Goal: Task Accomplishment & Management: Complete application form

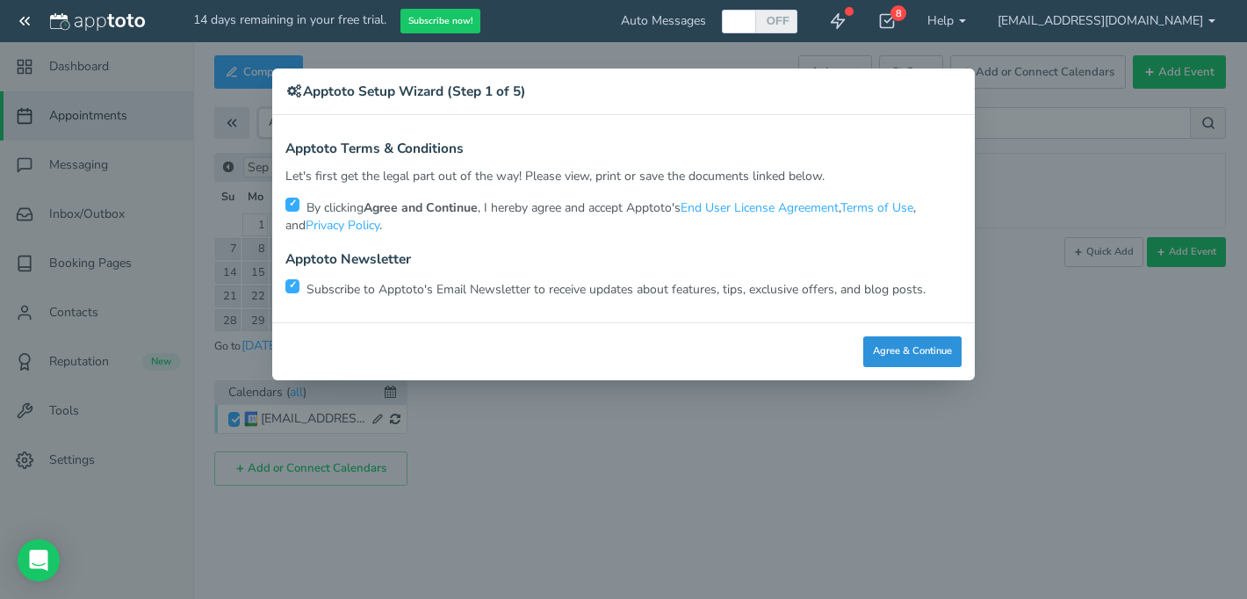
click at [931, 361] on button "Agree & Continue" at bounding box center [913, 351] width 98 height 31
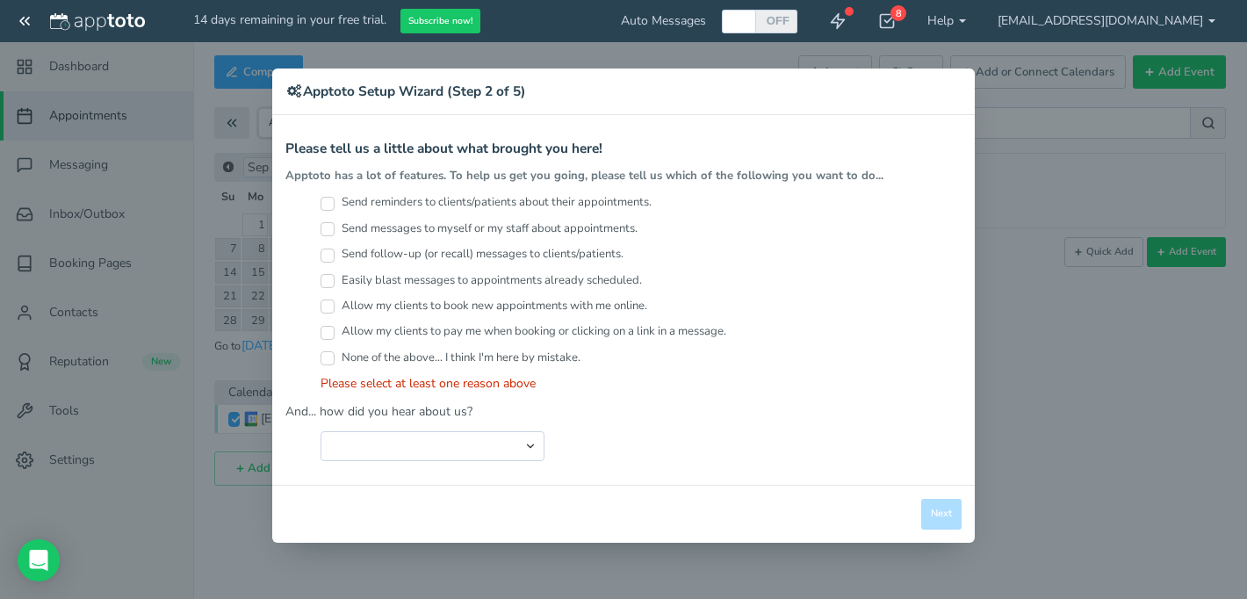
click at [1041, 404] on div "× Apptoto Setup Wizard (Step 2 of 5) Apptoto Terms & Conditions Let's first get…" at bounding box center [623, 299] width 1247 height 599
click at [1095, 4] on div "× Apptoto Setup Wizard (Step 2 of 5) Apptoto Terms & Conditions Let's first get…" at bounding box center [623, 299] width 1247 height 599
click at [1098, 20] on div "× Apptoto Setup Wizard (Step 2 of 5) Apptoto Terms & Conditions Let's first get…" at bounding box center [623, 299] width 1247 height 599
click at [1157, 4] on div "× Apptoto Setup Wizard (Step 2 of 5) Apptoto Terms & Conditions Let's first get…" at bounding box center [623, 299] width 1247 height 599
click at [1158, 25] on div "× Apptoto Setup Wizard (Step 2 of 5) Apptoto Terms & Conditions Let's first get…" at bounding box center [623, 299] width 1247 height 599
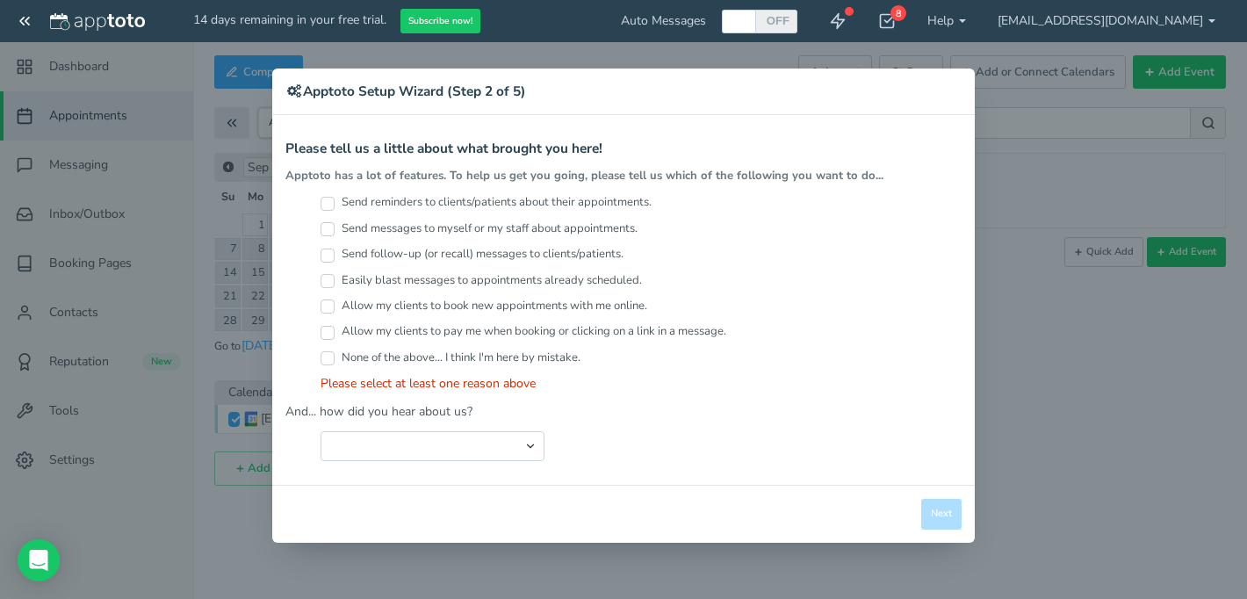
click at [612, 366] on div "None of the above... I think I'm here by mistake." at bounding box center [641, 362] width 641 height 25
click at [325, 359] on input "None of the above... I think I'm here by mistake." at bounding box center [328, 358] width 14 height 14
checkbox input "true"
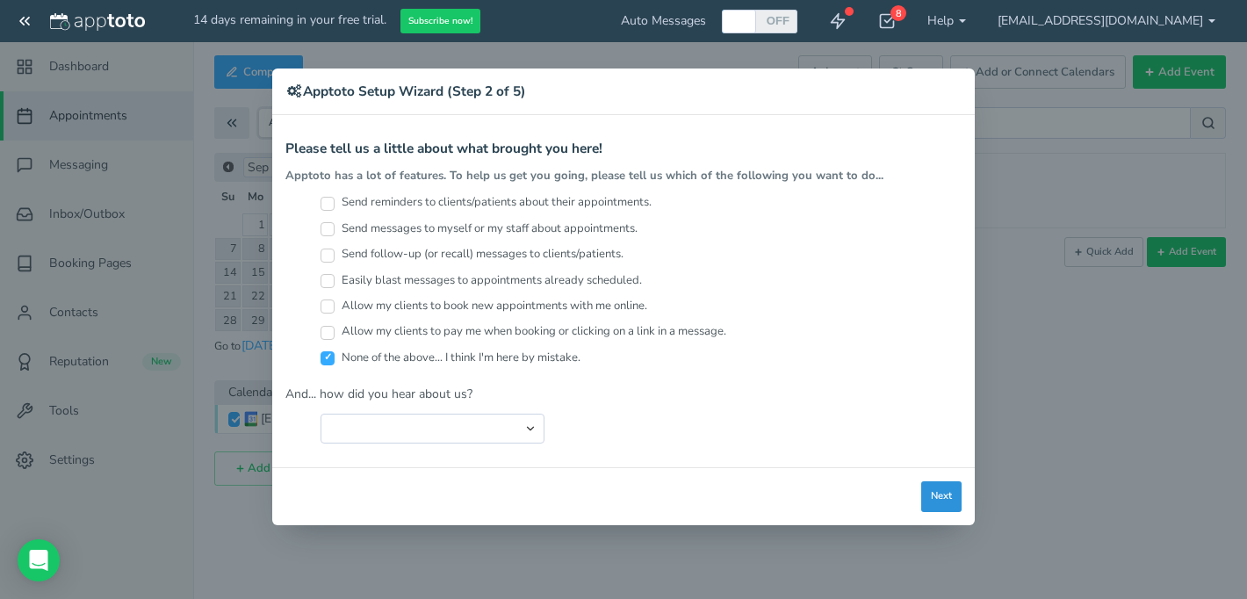
click at [948, 490] on button "Next" at bounding box center [941, 496] width 40 height 31
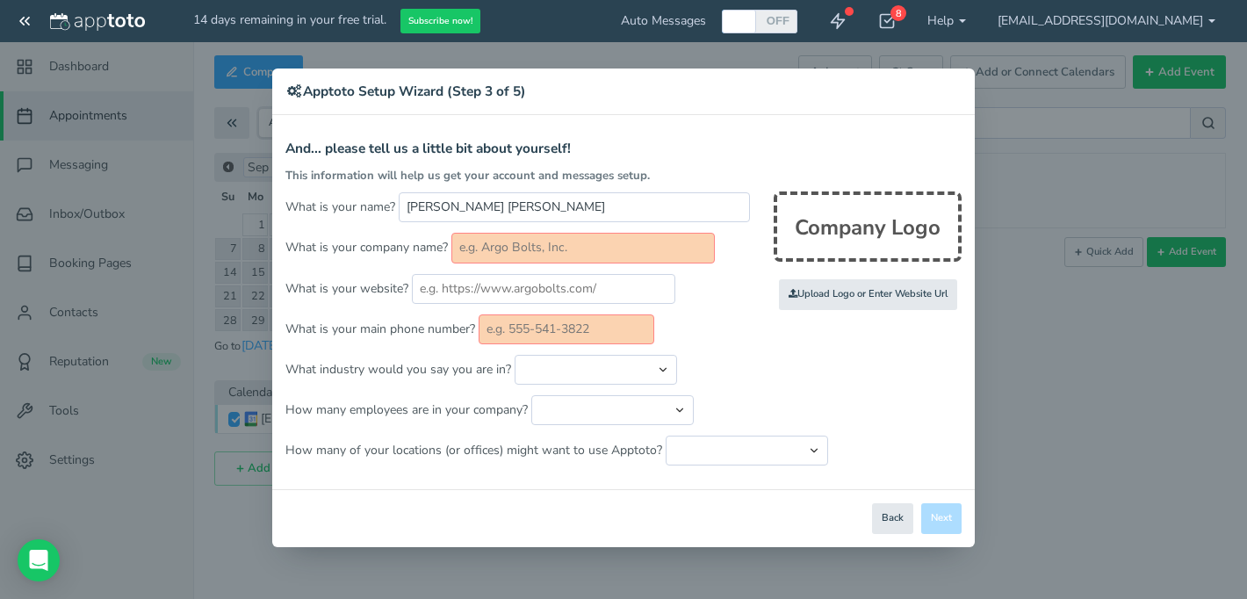
click at [1177, 18] on div "× Apptoto Setup Wizard (Step 3 of 5) Apptoto Terms & Conditions Let's first get…" at bounding box center [623, 299] width 1247 height 599
click at [1196, 28] on div "× Apptoto Setup Wizard (Step 3 of 5) Apptoto Terms & Conditions Let's first get…" at bounding box center [623, 299] width 1247 height 599
click at [905, 507] on button "Back" at bounding box center [892, 518] width 41 height 31
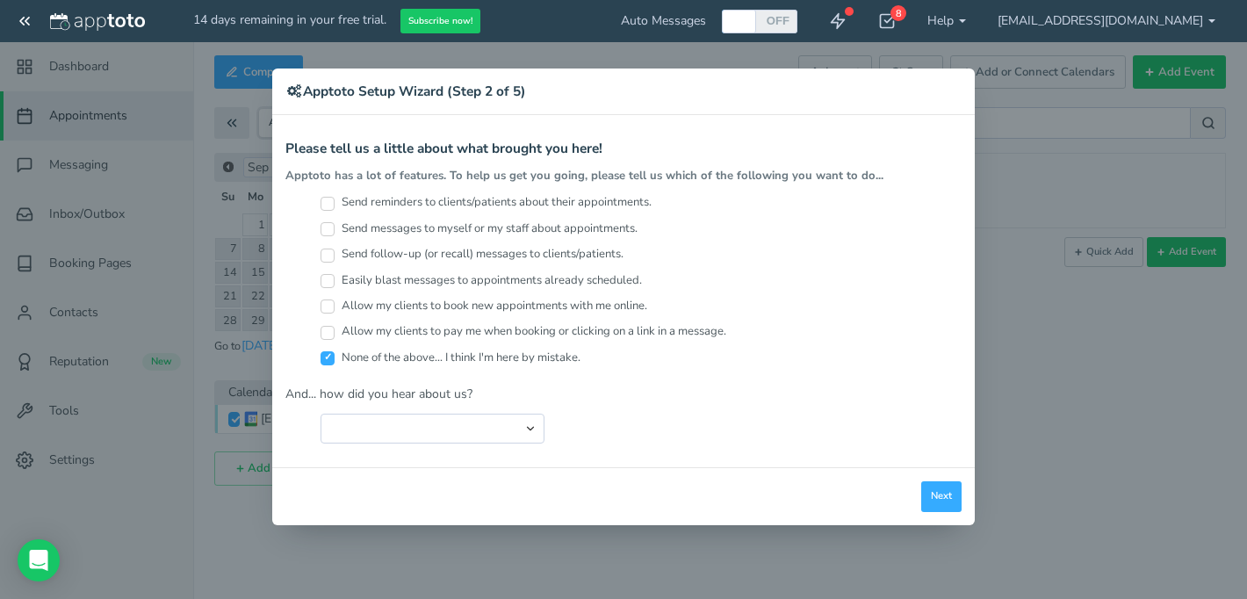
click at [1098, 19] on div "× Apptoto Setup Wizard (Step 2 of 5) Apptoto Terms & Conditions Let's first get…" at bounding box center [623, 299] width 1247 height 599
click at [948, 486] on button "Next" at bounding box center [941, 496] width 40 height 31
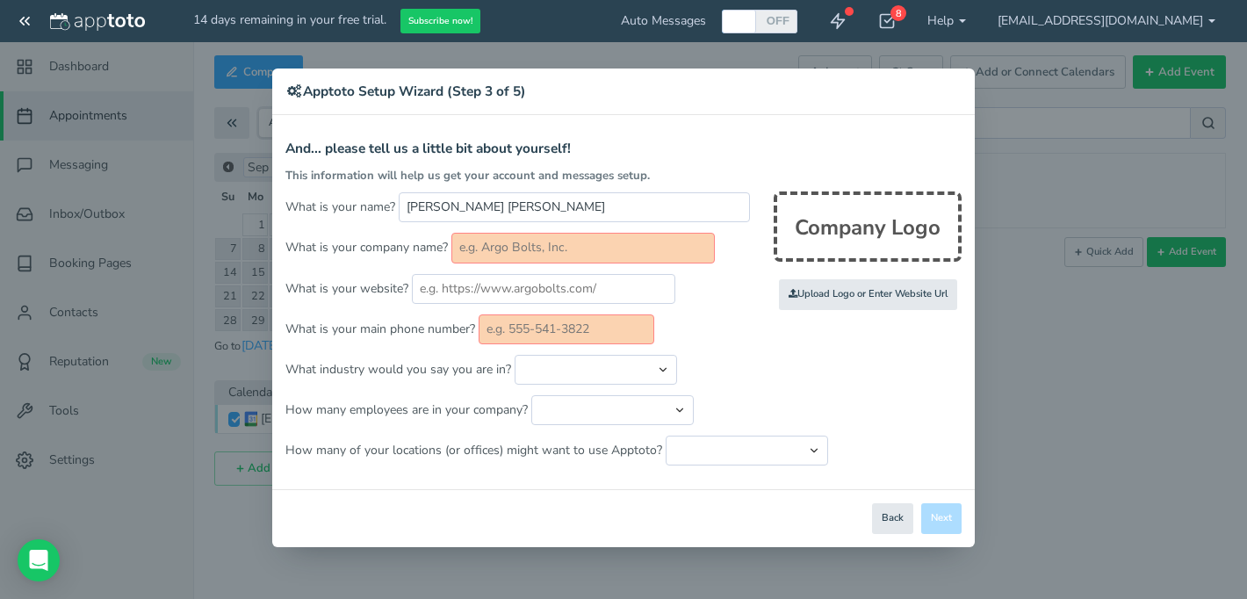
click at [655, 459] on p "How many of your locations (or offices) might want to use Apptoto? Just one loc…" at bounding box center [623, 451] width 676 height 30
click at [613, 394] on form "And... please tell us a little bit about yourself! This information will help u…" at bounding box center [623, 303] width 676 height 324
click at [685, 409] on select "Just me 1 to 5 6 to 10 11 to 25 26 to 50 51 to 100 101 to 500 501 to 1000 More …" at bounding box center [612, 410] width 163 height 30
select select "string:6..10"
click at [531, 395] on select "Just me 1 to 5 6 to 10 11 to 25 26 to 50 51 to 100 101 to 500 501 to 1000 More …" at bounding box center [612, 410] width 163 height 30
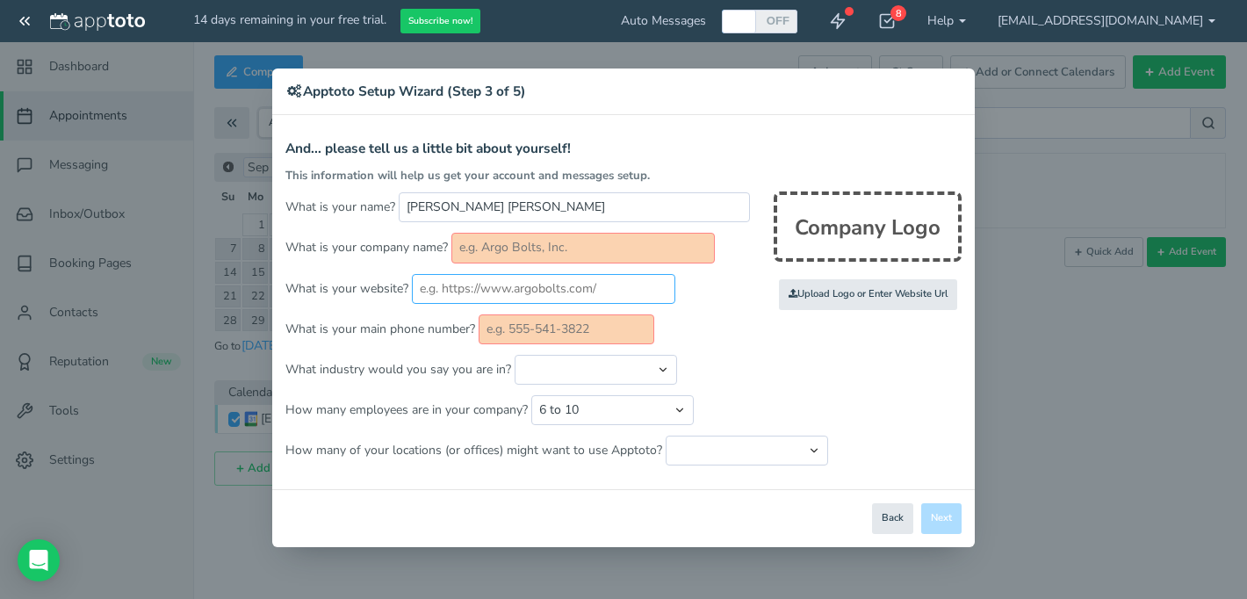
click at [624, 300] on input "text" at bounding box center [544, 289] width 264 height 30
click at [736, 452] on select "Just one location 2 3 4 5 6 to 10 11 to 25 26 to 50 More than 50" at bounding box center [747, 451] width 163 height 30
click at [556, 323] on input "text" at bounding box center [567, 329] width 176 height 30
click at [613, 153] on h4 "And... please tell us a little bit about yourself!" at bounding box center [623, 148] width 676 height 15
click at [1191, 18] on div "× Apptoto Setup Wizard (Step 3 of 5) Apptoto Terms & Conditions Let's first get…" at bounding box center [623, 299] width 1247 height 599
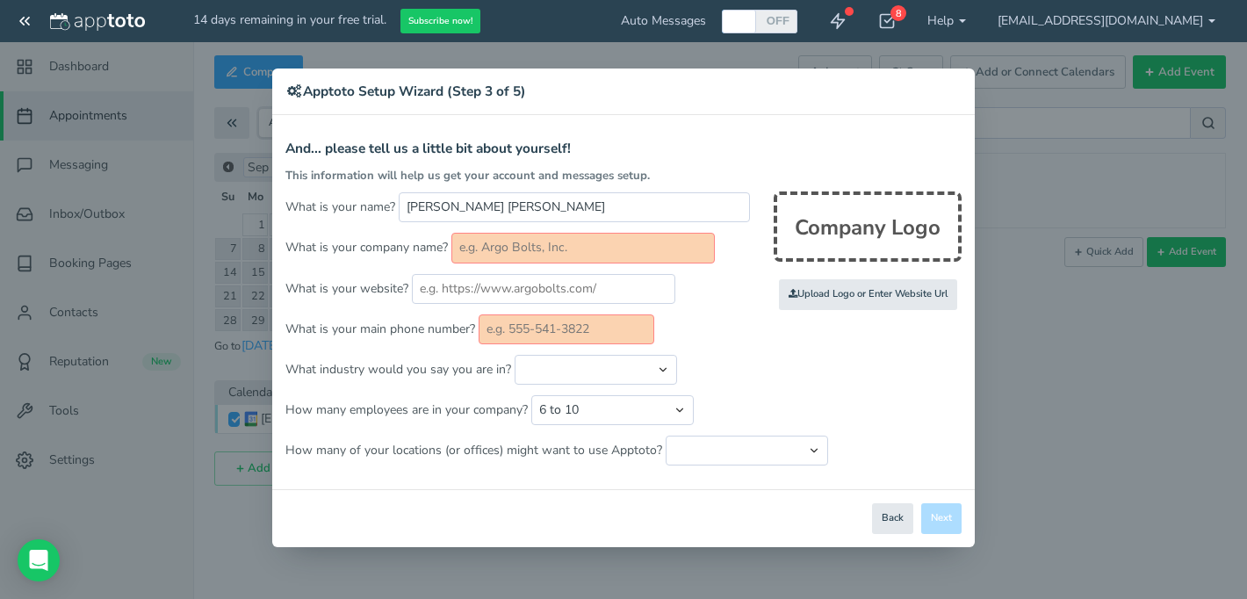
click at [22, 26] on div "× Apptoto Setup Wizard (Step 3 of 5) Apptoto Terms & Conditions Let's first get…" at bounding box center [623, 299] width 1247 height 599
click at [29, 13] on div "× Apptoto Setup Wizard (Step 3 of 5) Apptoto Terms & Conditions Let's first get…" at bounding box center [623, 299] width 1247 height 599
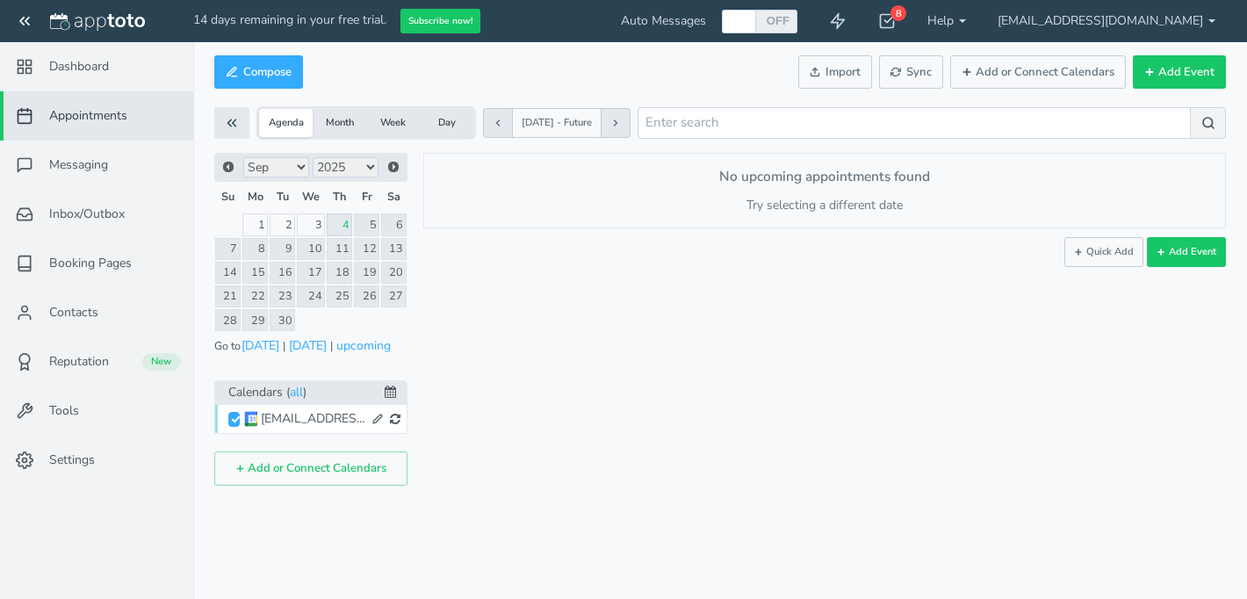
type input "[PERSON_NAME] [PERSON_NAME]"
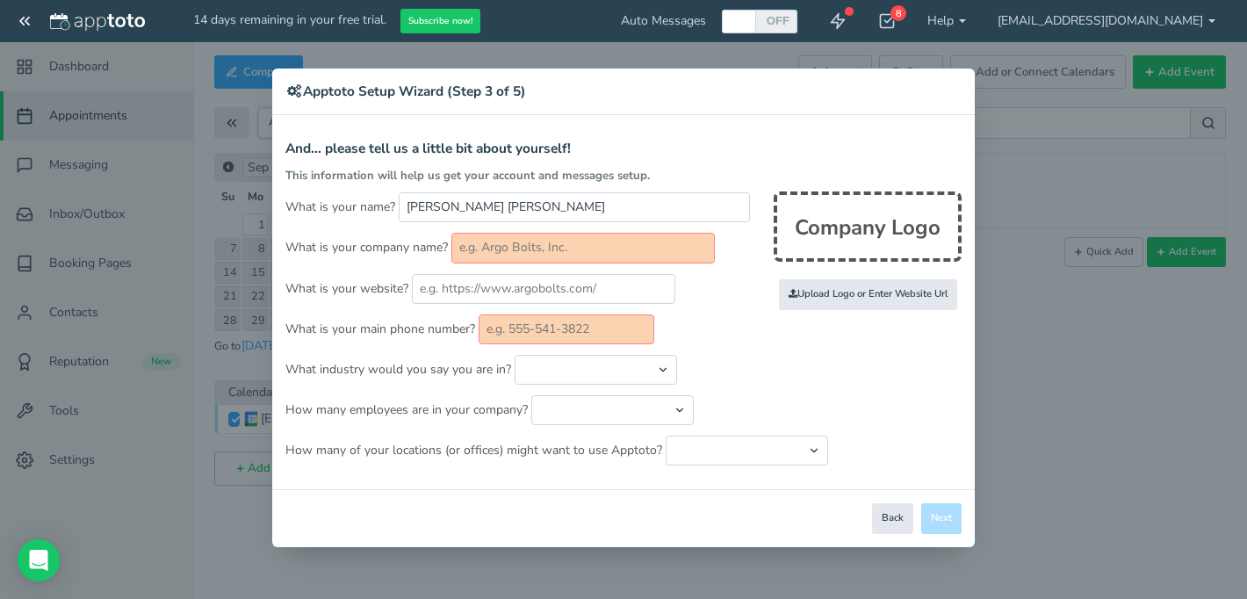
click at [477, 243] on input "text" at bounding box center [584, 248] width 264 height 30
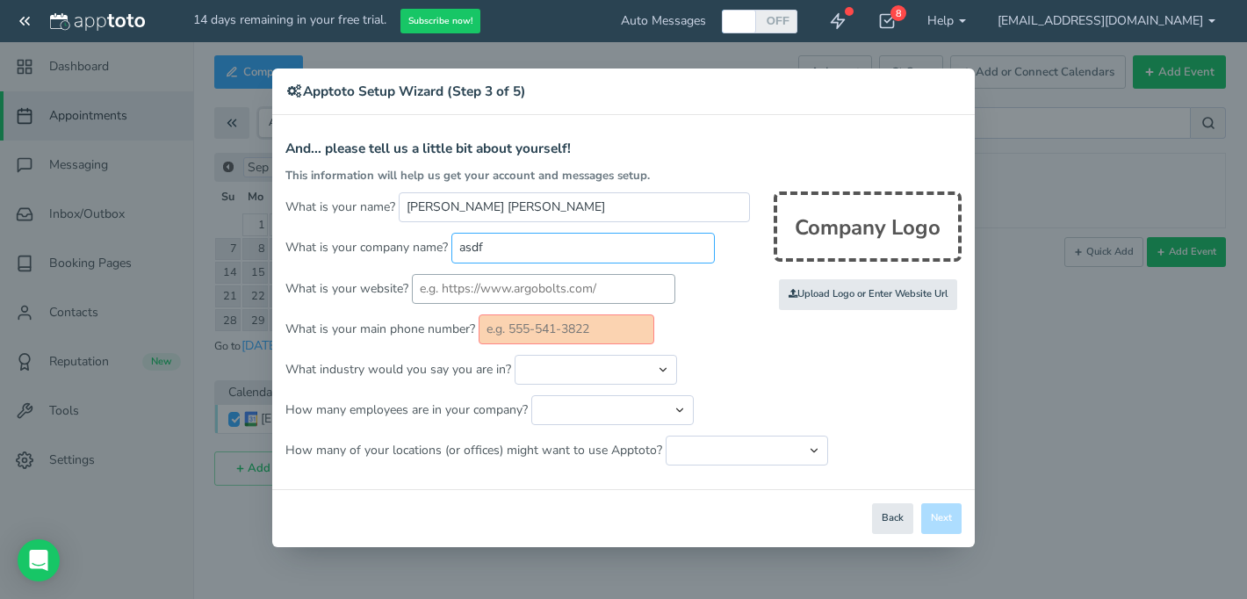
type input "asdf"
click at [521, 284] on input "text" at bounding box center [544, 289] width 264 height 30
type input "sadf"
click at [536, 328] on input "text" at bounding box center [567, 329] width 176 height 30
type input "8183811355"
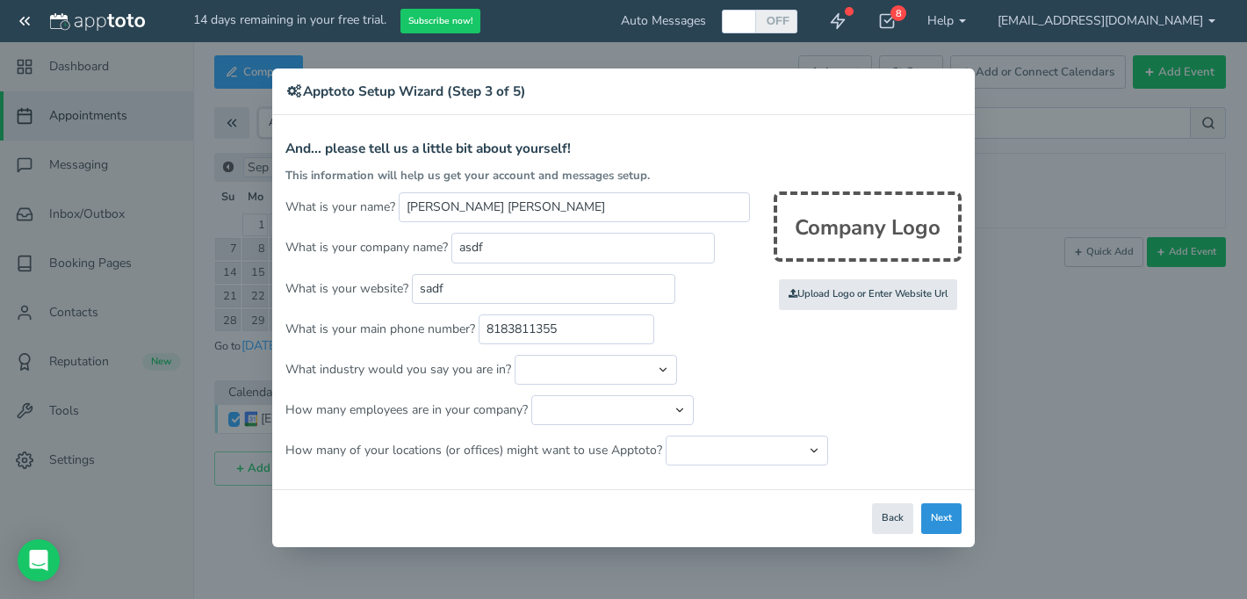
click at [960, 528] on div "Close Logout Cancel Back Saving! Save Done Next Agree & Continue" at bounding box center [623, 518] width 703 height 58
click at [957, 528] on button "Next" at bounding box center [941, 518] width 40 height 31
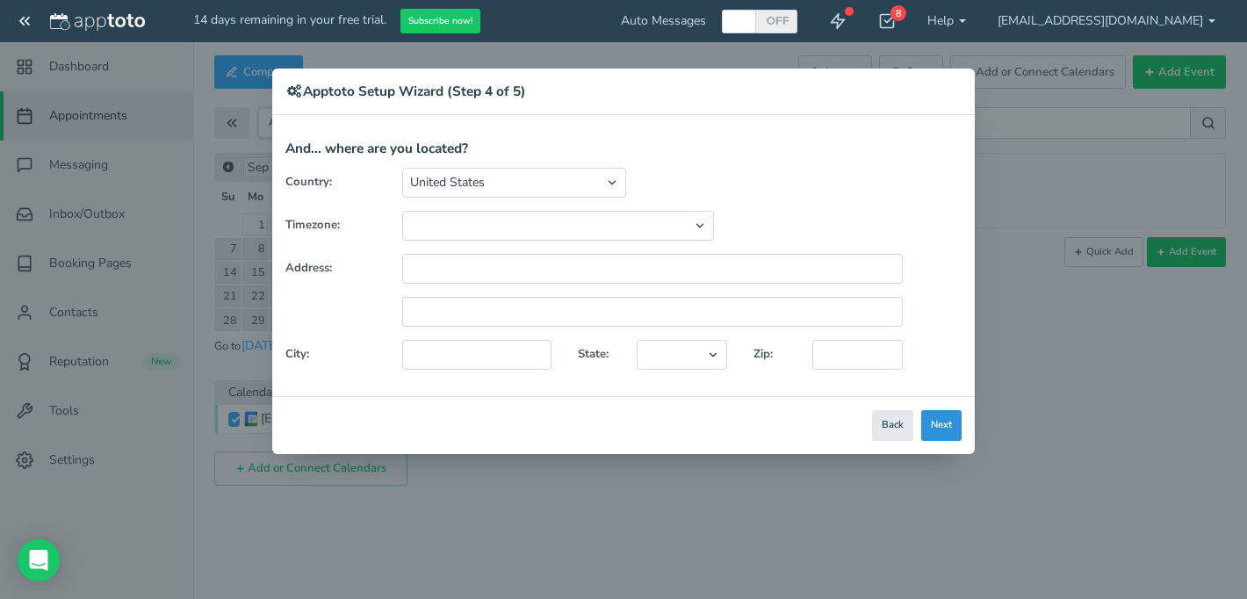
click at [941, 422] on button "Next" at bounding box center [941, 425] width 40 height 31
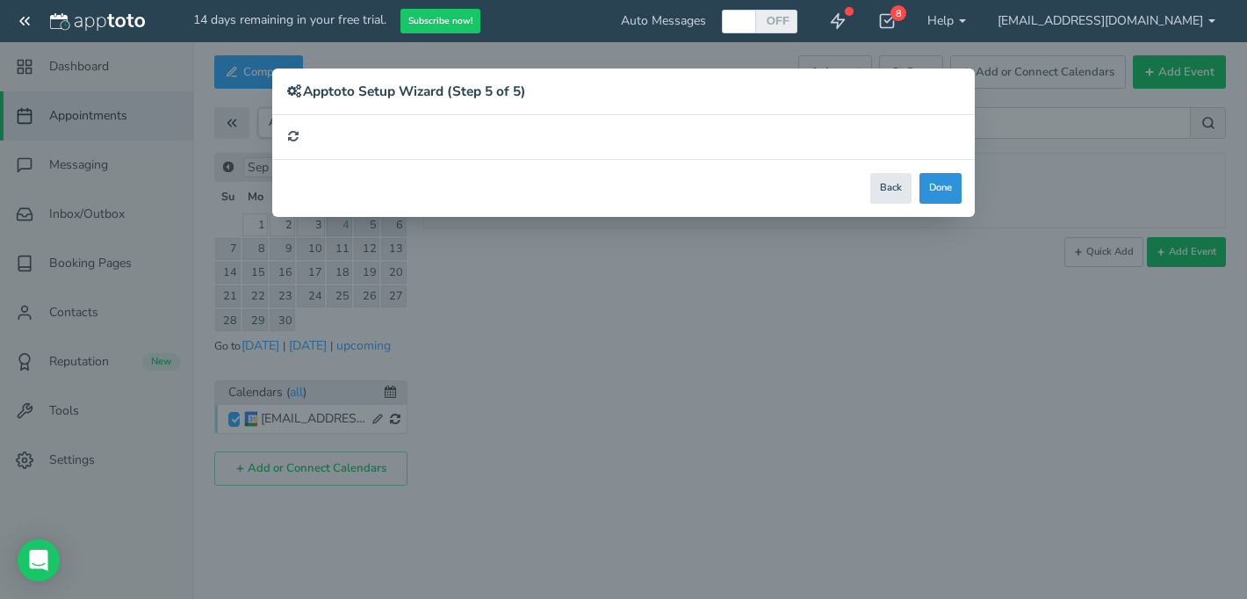
click at [936, 189] on button "Done" at bounding box center [941, 188] width 42 height 31
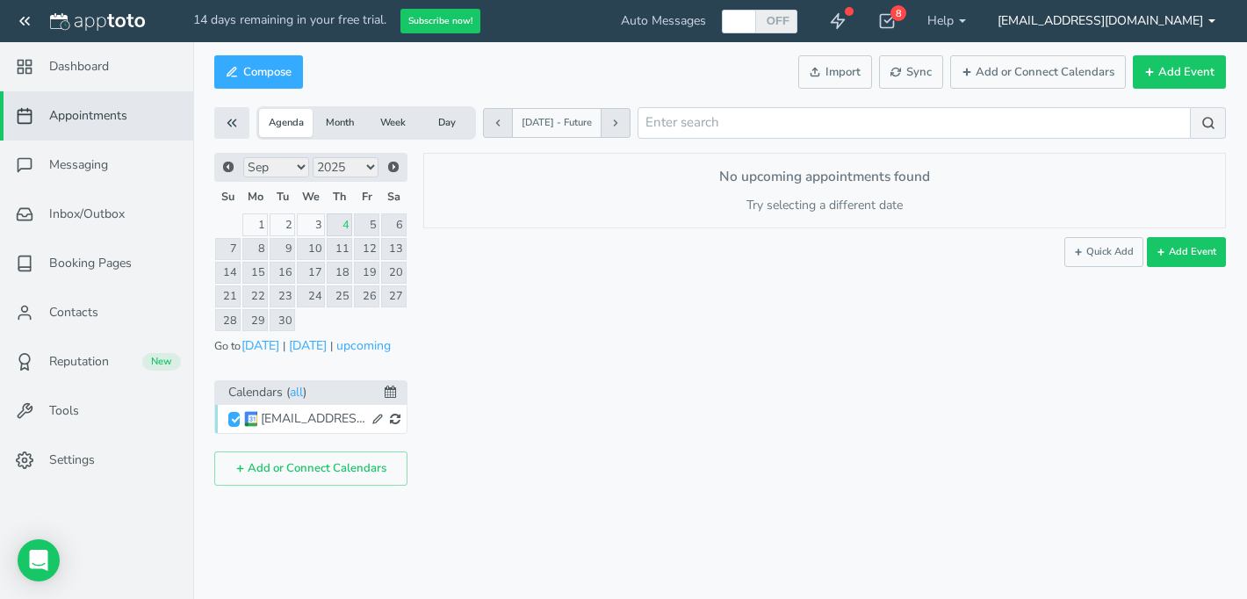
click at [1178, 24] on link "[EMAIL_ADDRESS][DOMAIN_NAME]" at bounding box center [1106, 21] width 249 height 42
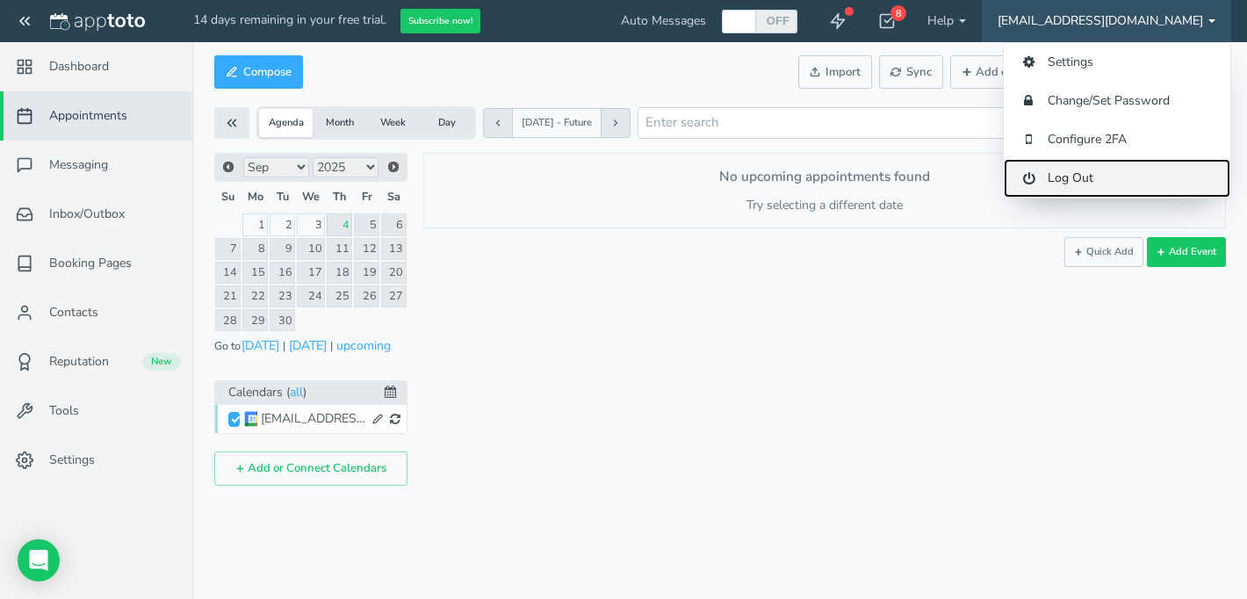
click at [1140, 180] on link "Log Out" at bounding box center [1117, 178] width 227 height 39
